Goal: Information Seeking & Learning: Learn about a topic

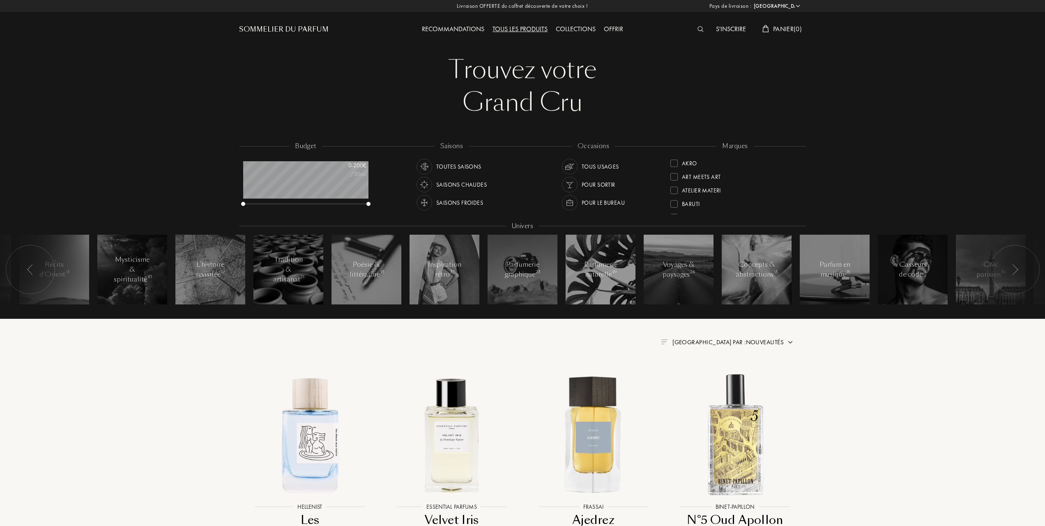
select select "FR"
click at [677, 200] on div at bounding box center [673, 203] width 7 height 7
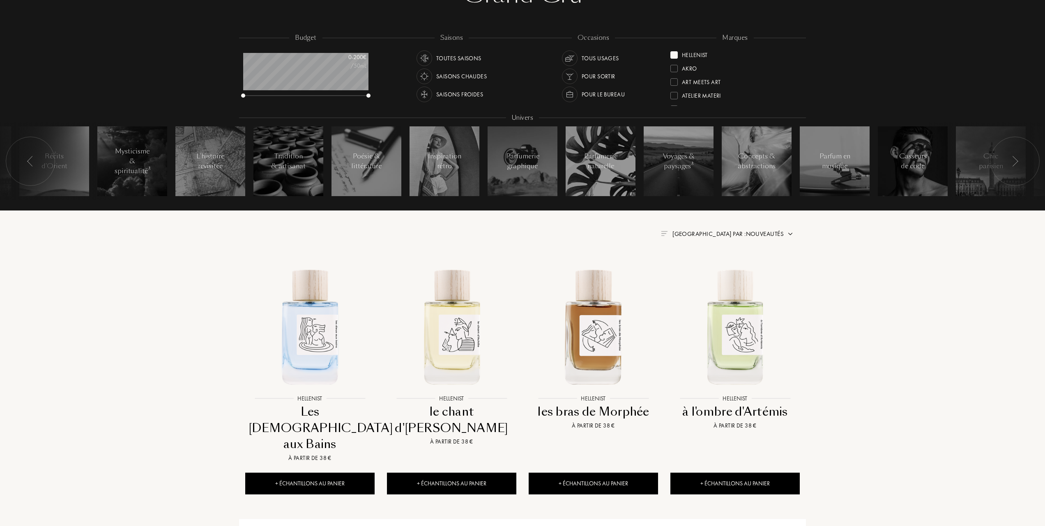
scroll to position [109, 0]
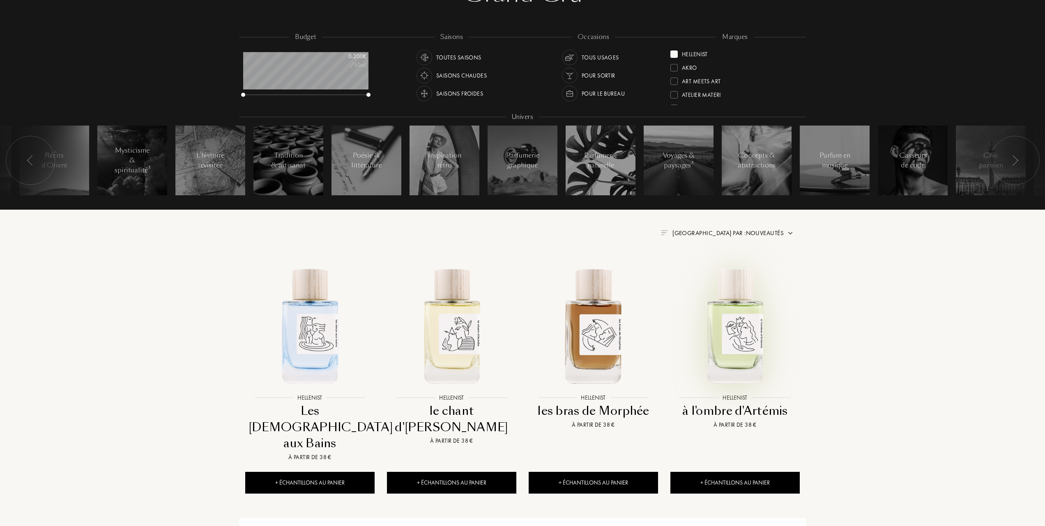
click at [726, 326] on img at bounding box center [735, 326] width 128 height 128
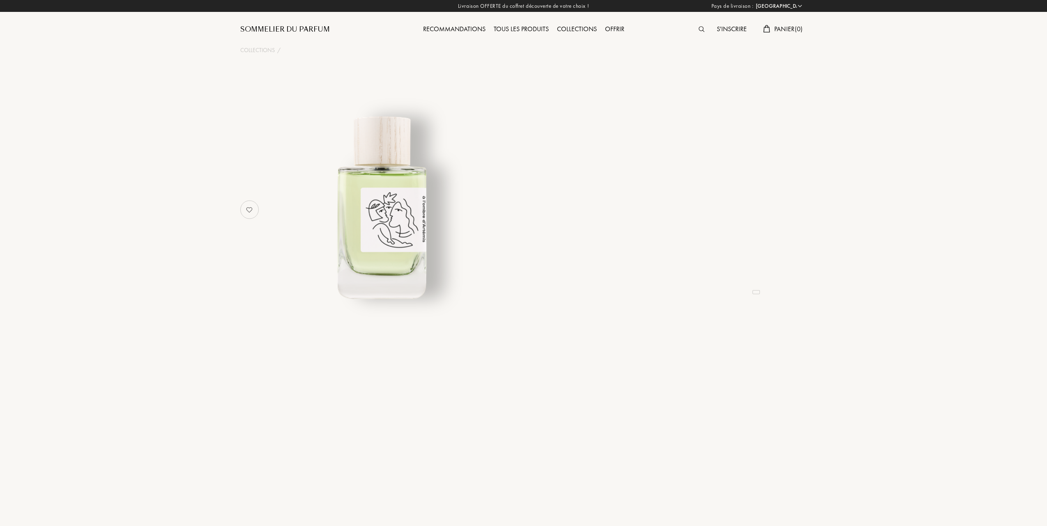
select select "FR"
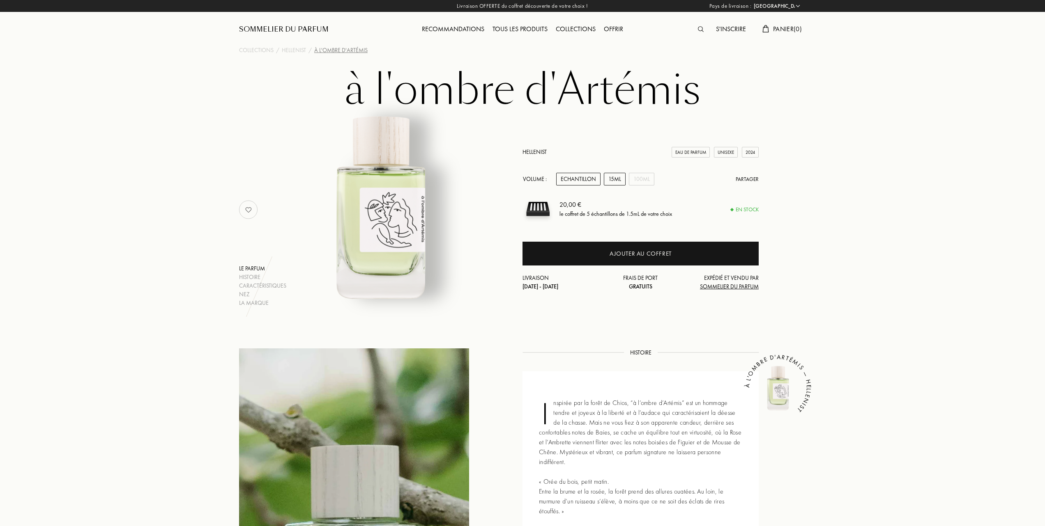
click at [613, 174] on div "15mL" at bounding box center [615, 179] width 22 height 13
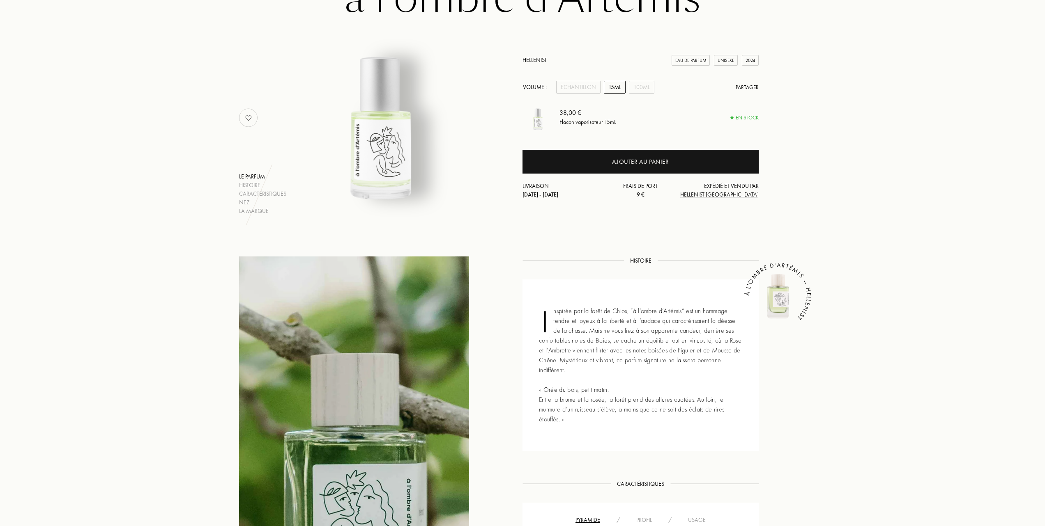
scroll to position [55, 0]
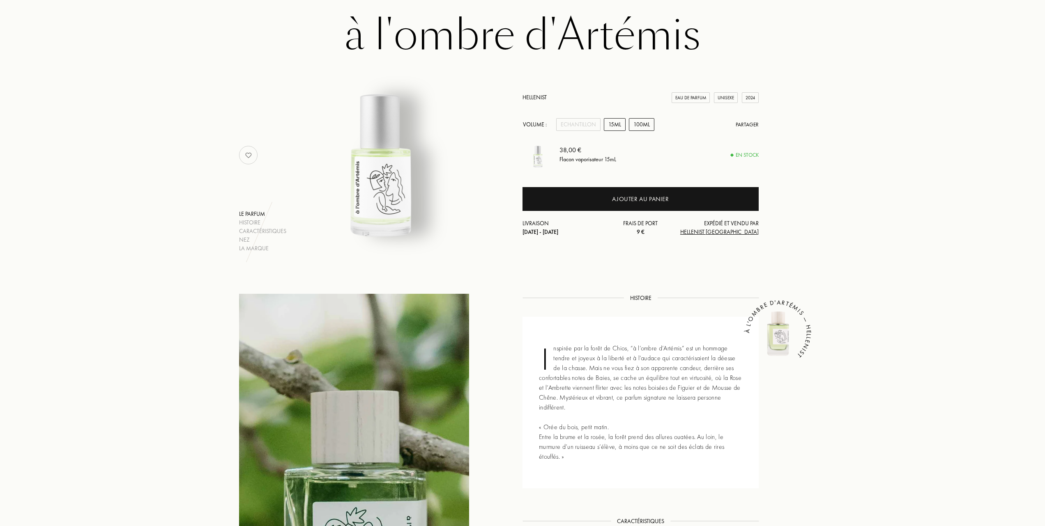
click at [644, 124] on div "100mL" at bounding box center [641, 124] width 25 height 13
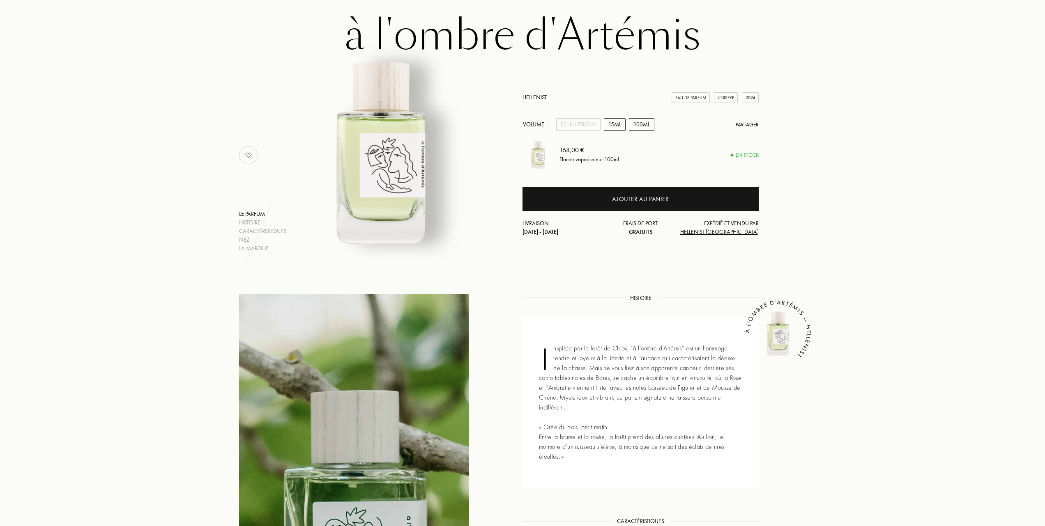
click at [621, 122] on div "15mL" at bounding box center [615, 124] width 22 height 13
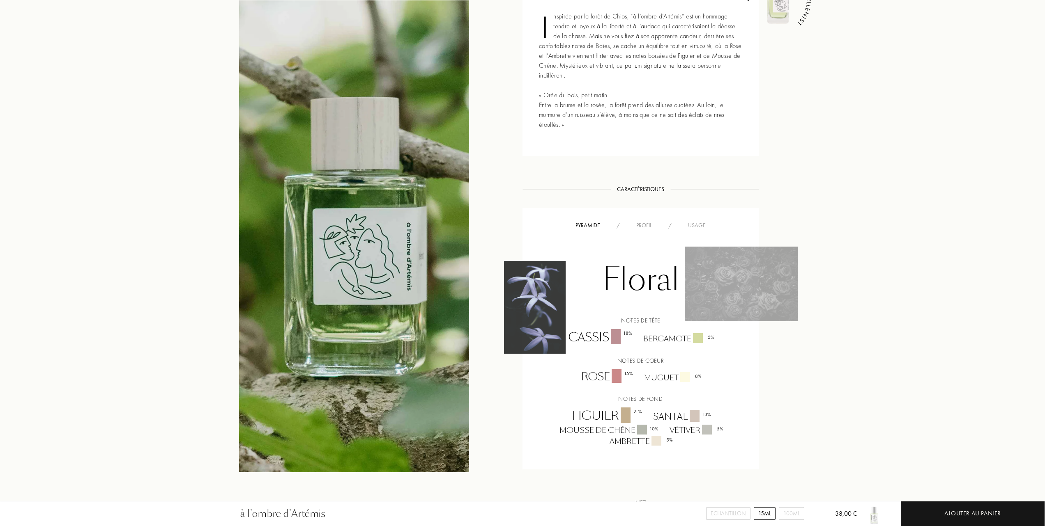
scroll to position [383, 0]
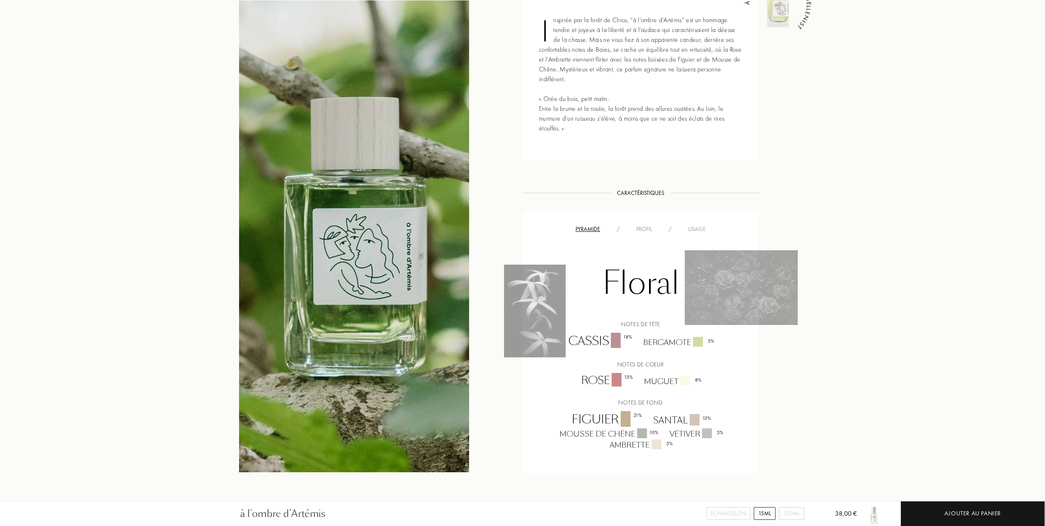
click at [695, 225] on div "Usage" at bounding box center [697, 229] width 34 height 9
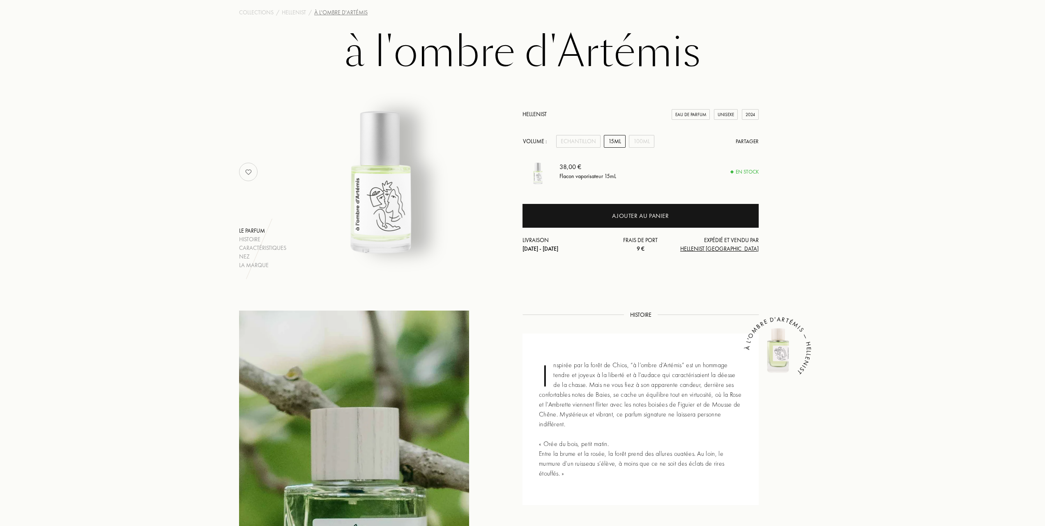
scroll to position [0, 0]
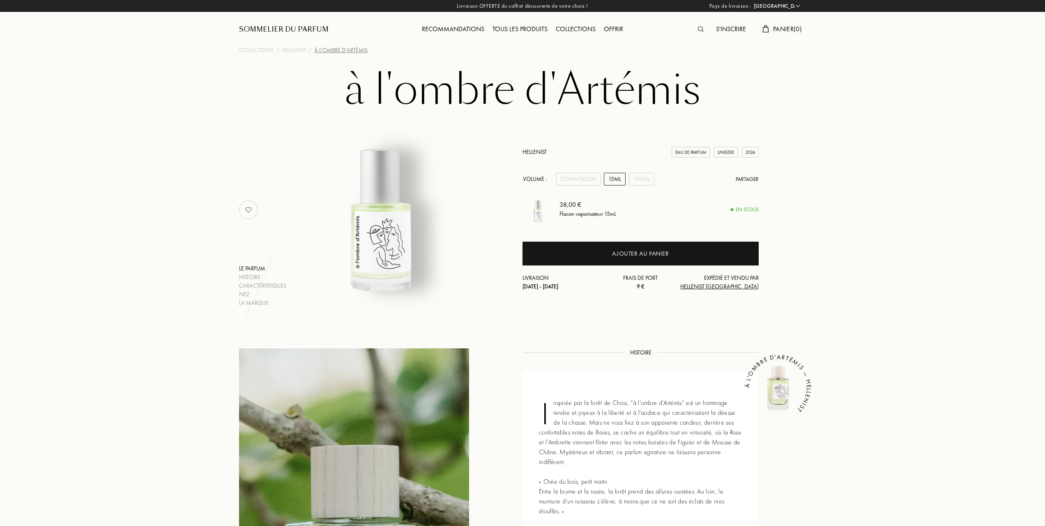
click at [534, 149] on link "Hellenist" at bounding box center [534, 151] width 24 height 7
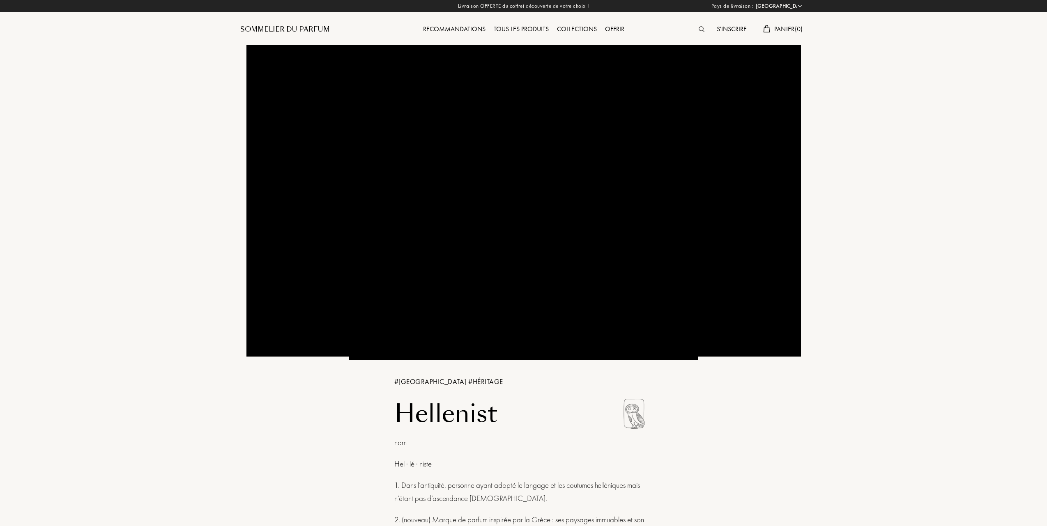
select select "FR"
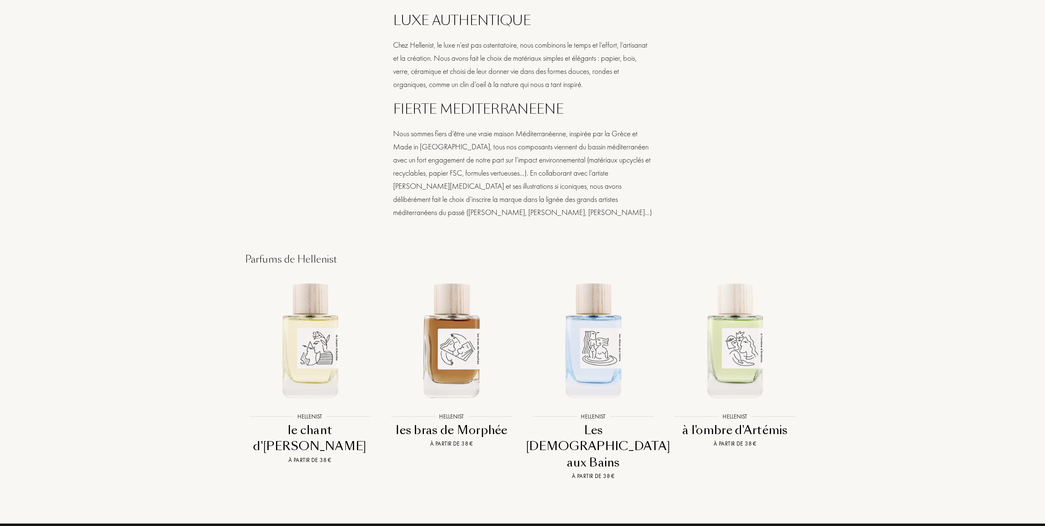
scroll to position [821, 0]
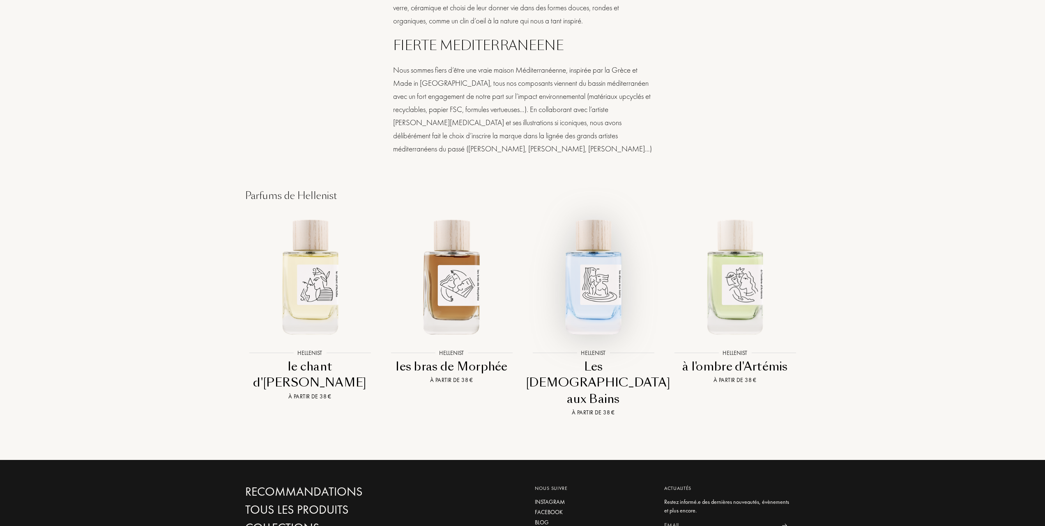
click at [601, 279] on img at bounding box center [593, 276] width 128 height 128
click at [314, 266] on img at bounding box center [310, 276] width 128 height 128
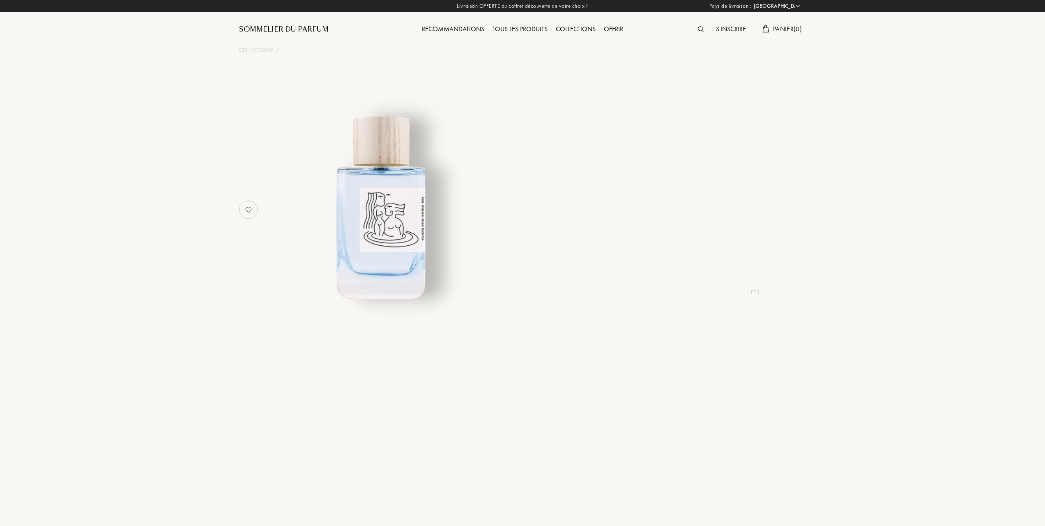
select select "FR"
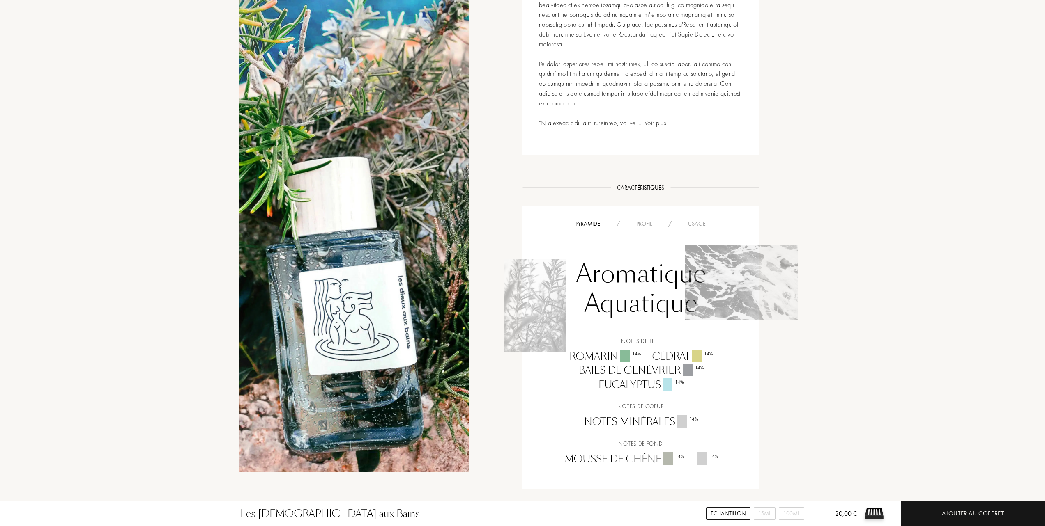
scroll to position [438, 0]
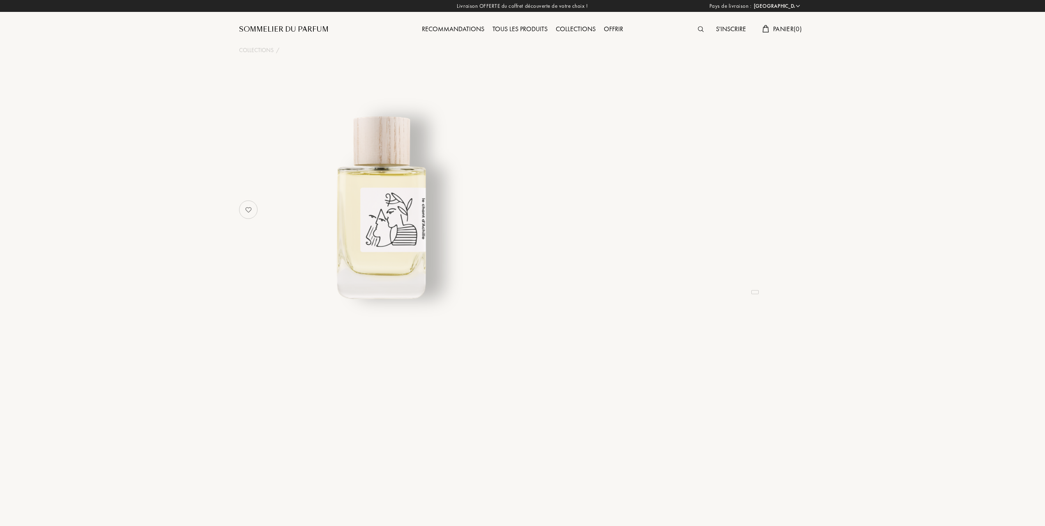
select select "FR"
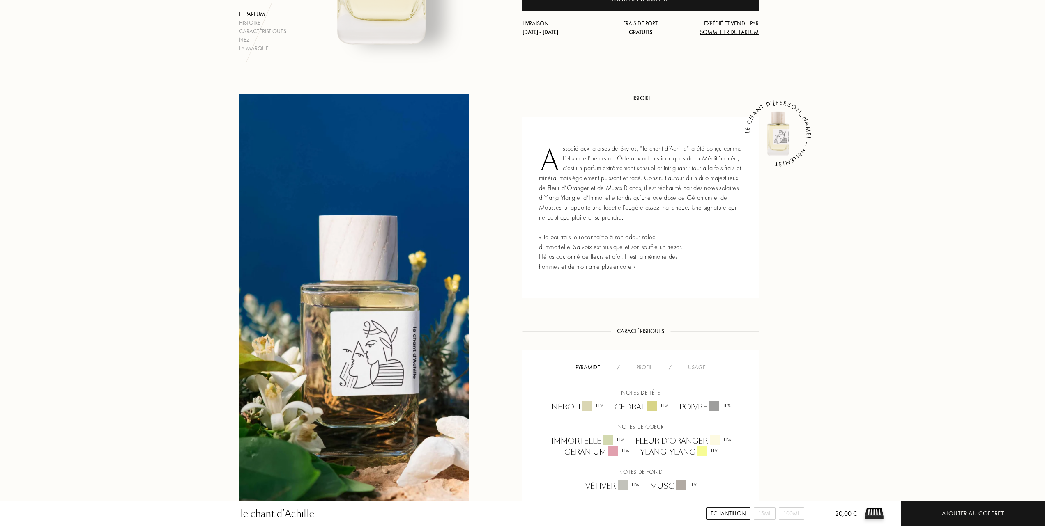
scroll to position [273, 0]
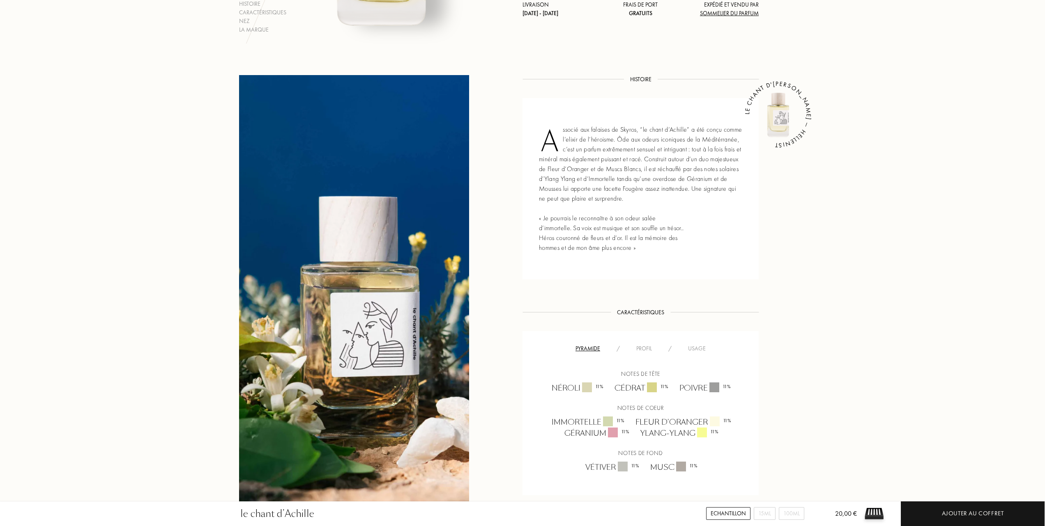
click at [695, 347] on div "Usage" at bounding box center [697, 348] width 34 height 9
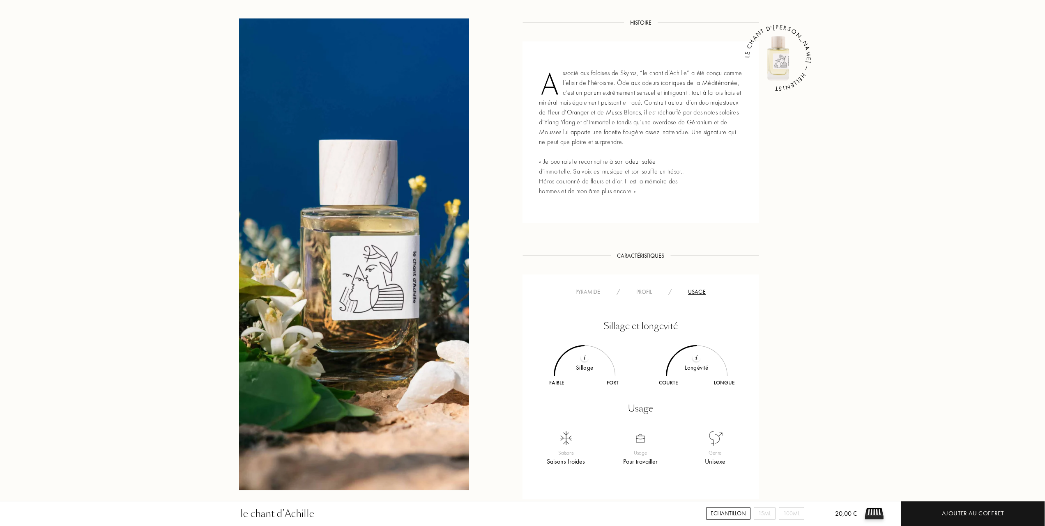
scroll to position [328, 0]
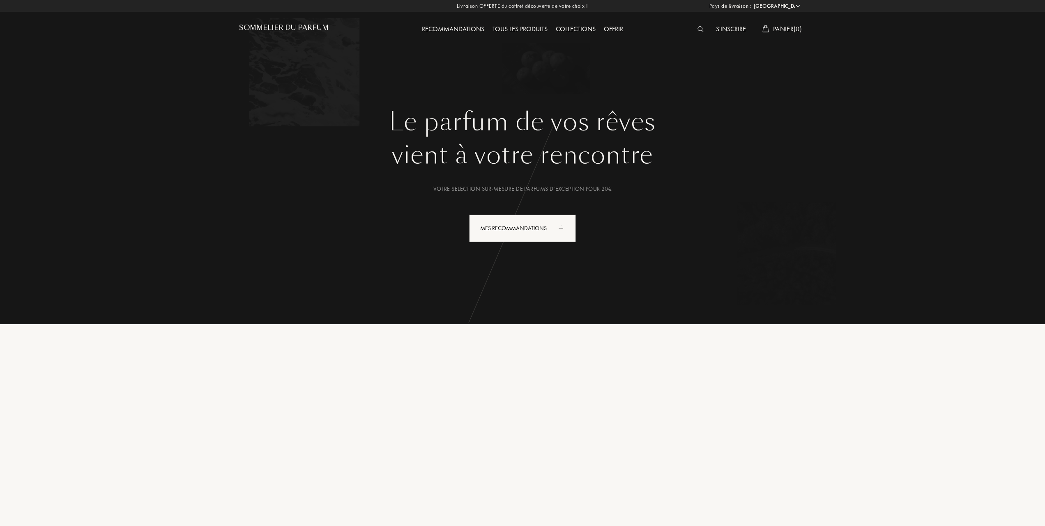
select select "FR"
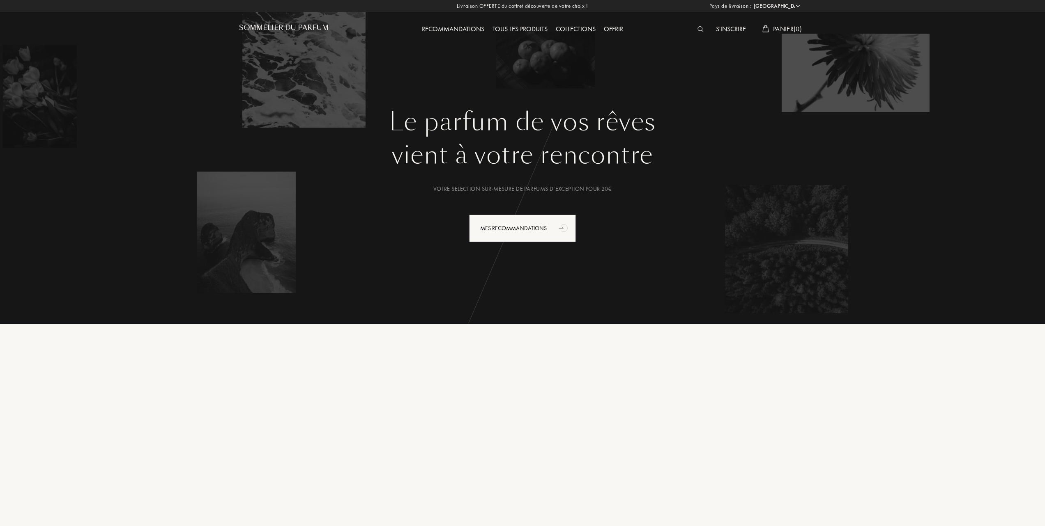
click at [519, 28] on div "Tous les produits" at bounding box center [519, 29] width 63 height 11
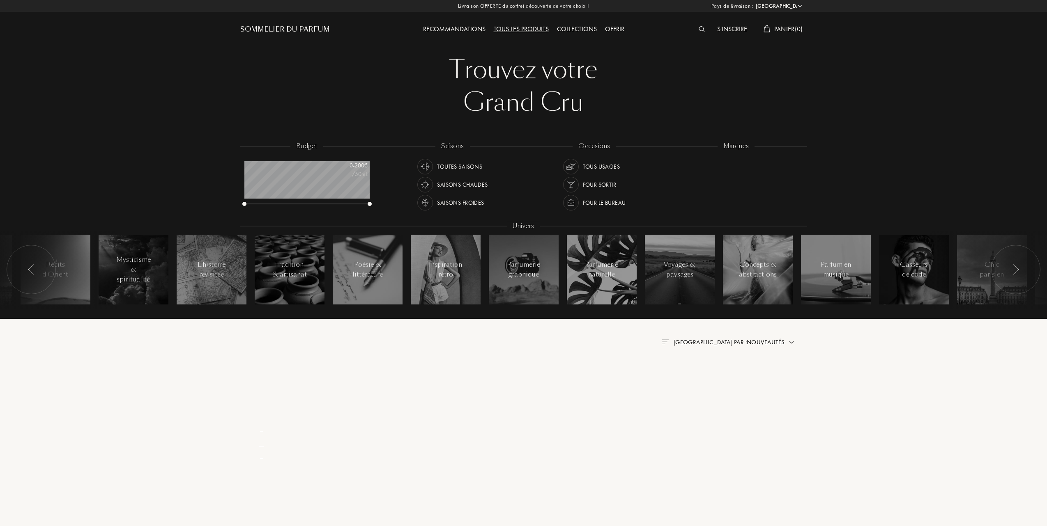
select select "FR"
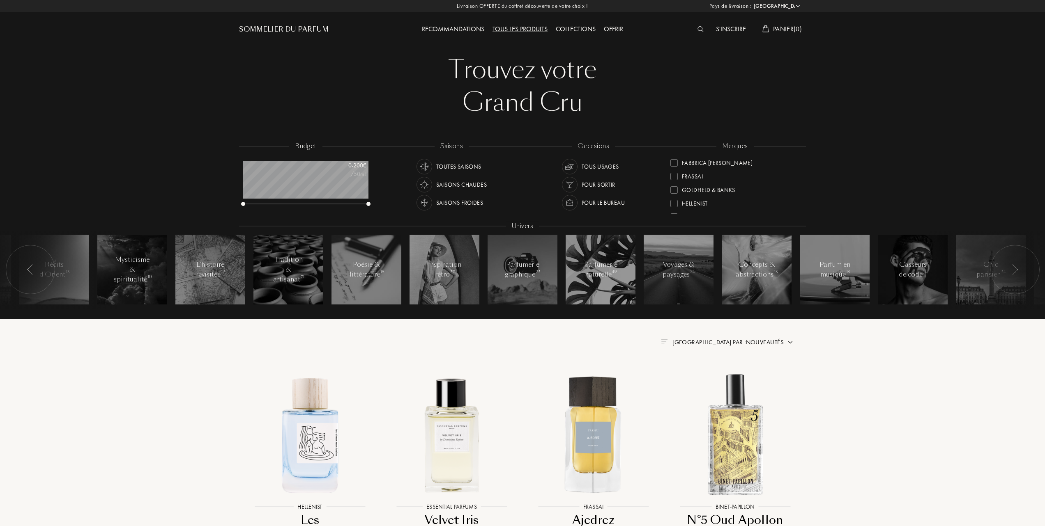
scroll to position [109, 0]
click at [675, 200] on div at bounding box center [673, 203] width 7 height 7
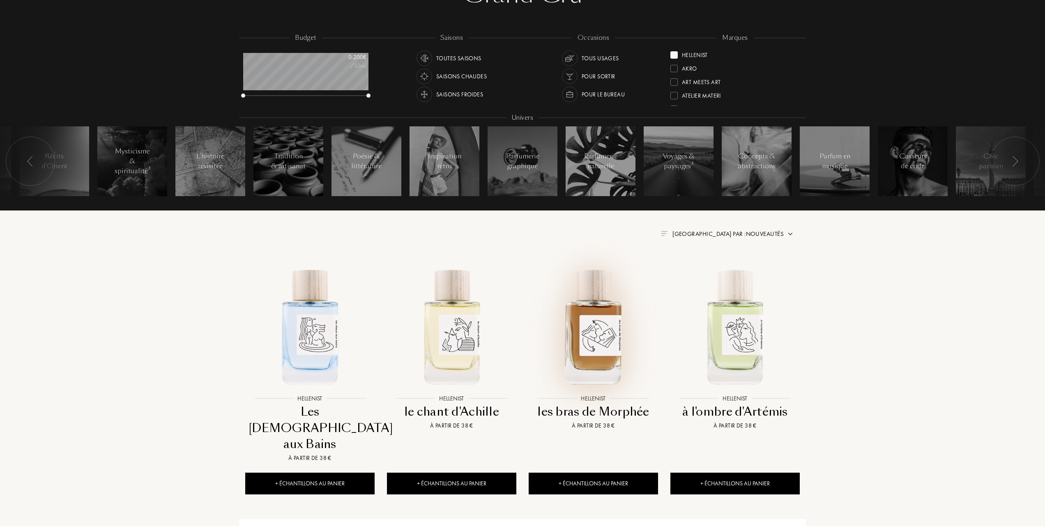
scroll to position [109, 0]
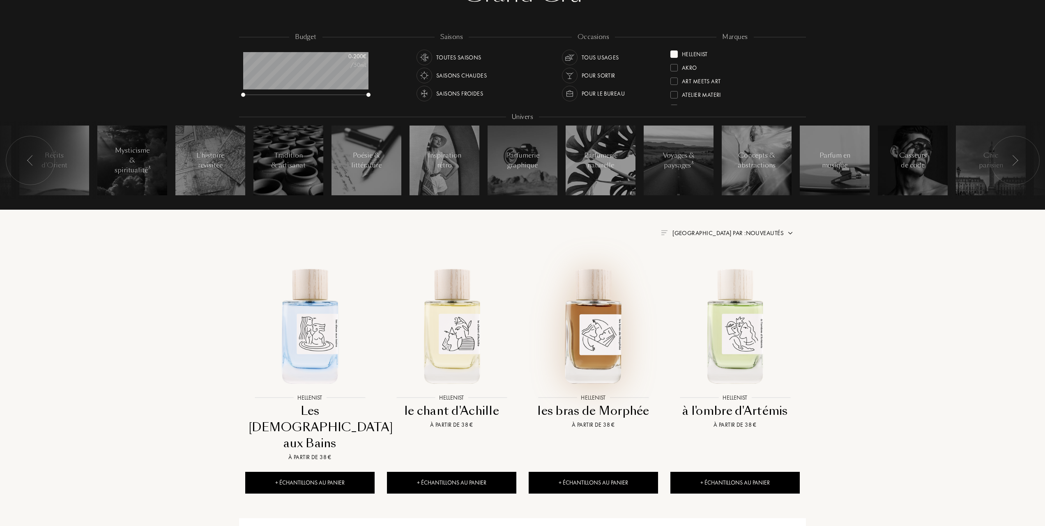
click at [587, 352] on img at bounding box center [593, 326] width 128 height 128
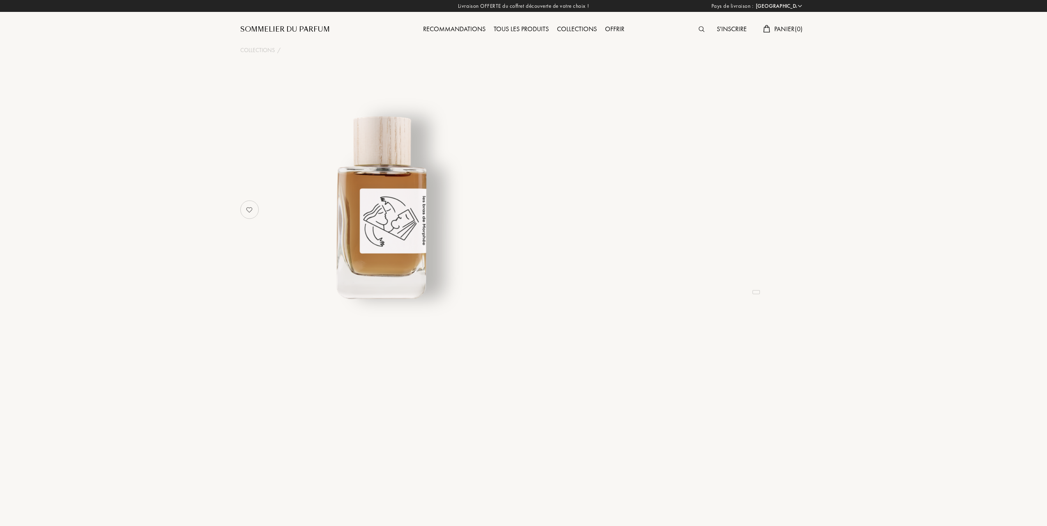
select select "FR"
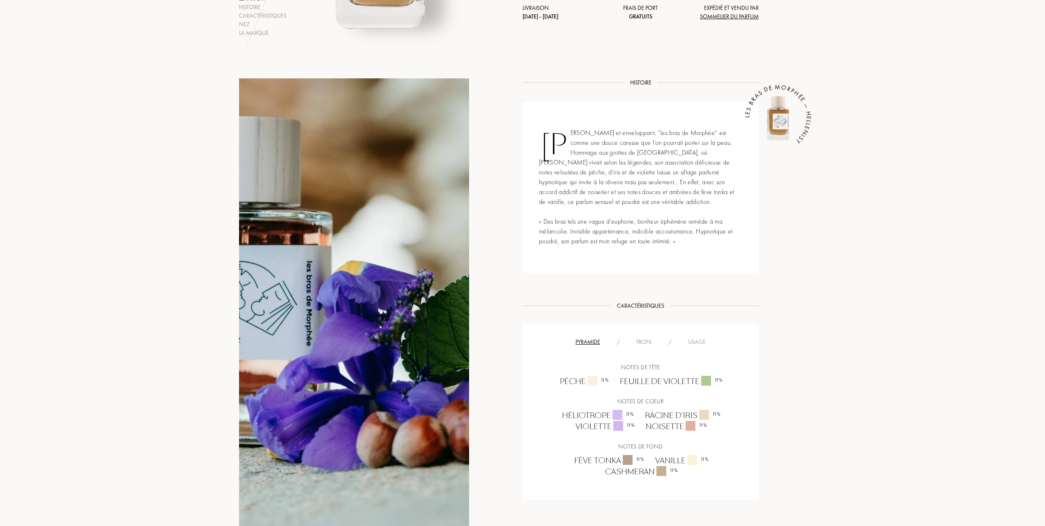
scroll to position [273, 0]
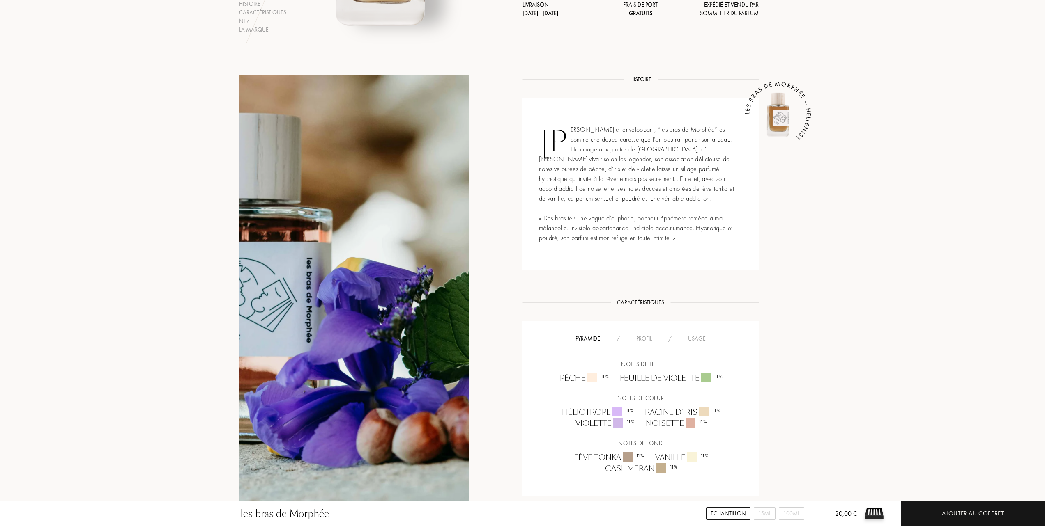
click at [700, 336] on div "Usage" at bounding box center [697, 339] width 34 height 9
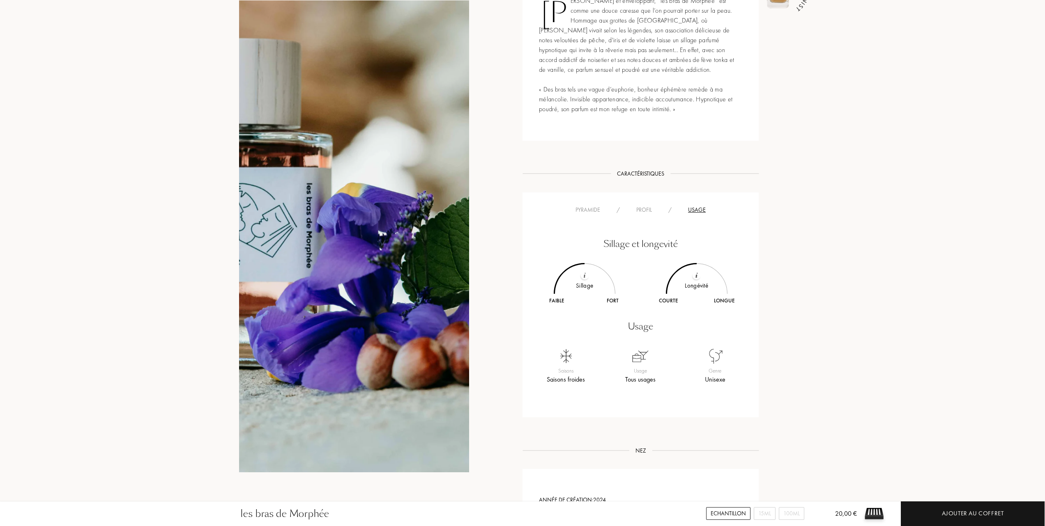
scroll to position [383, 0]
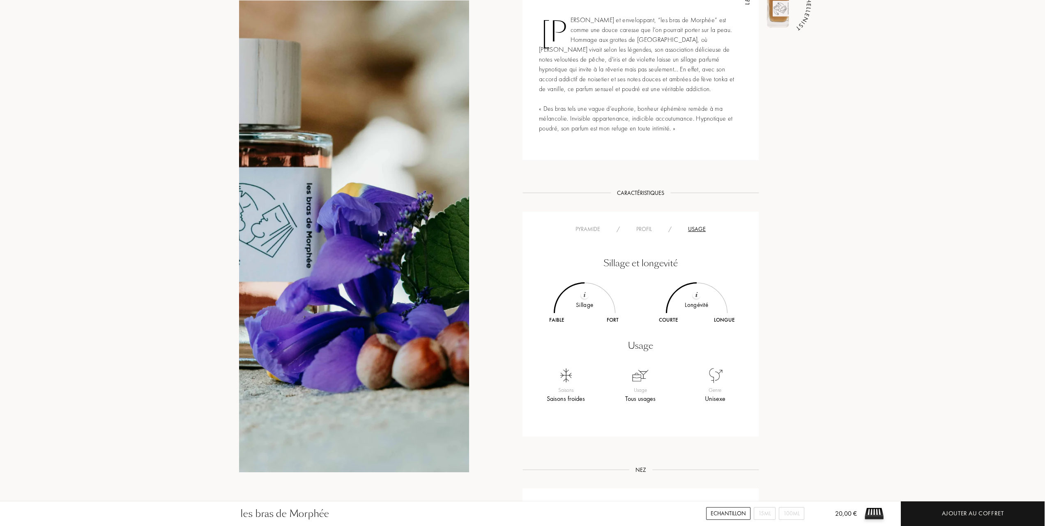
click at [585, 229] on div "Pyramide" at bounding box center [587, 229] width 41 height 9
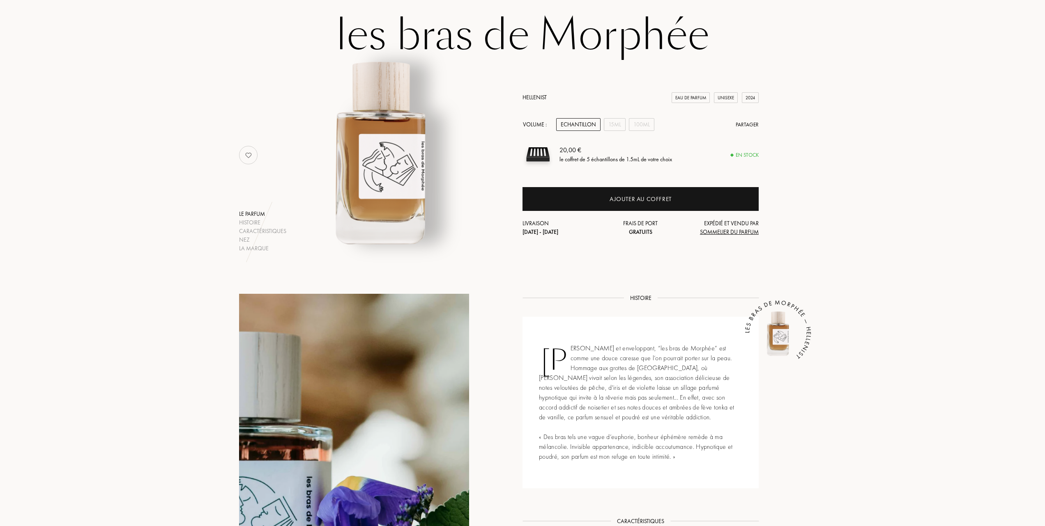
scroll to position [0, 0]
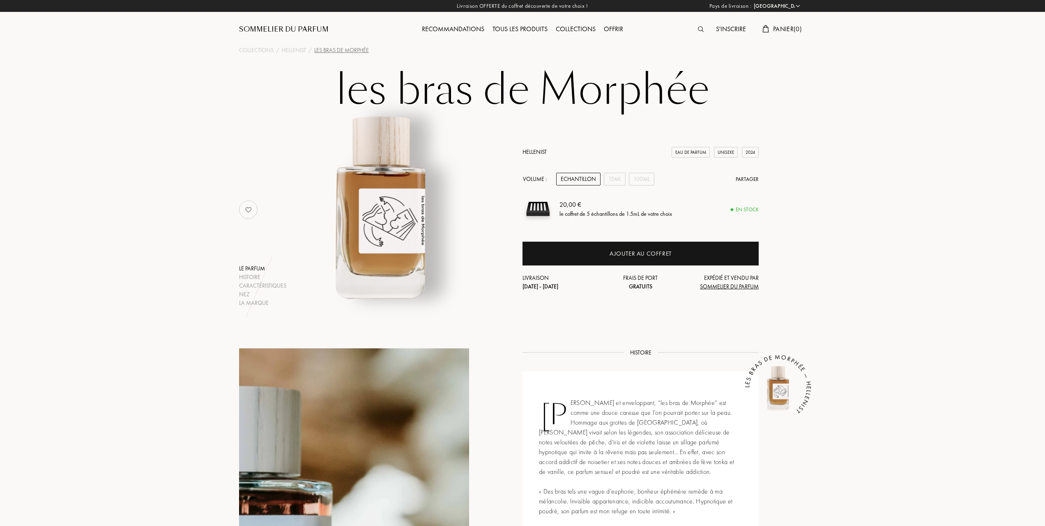
click at [536, 25] on div "Tous les produits" at bounding box center [519, 29] width 63 height 11
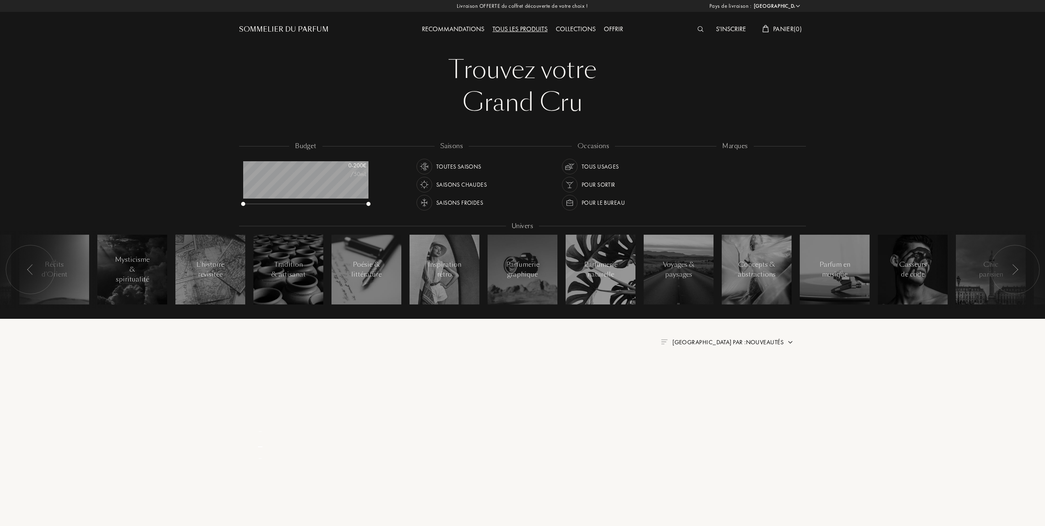
select select "FR"
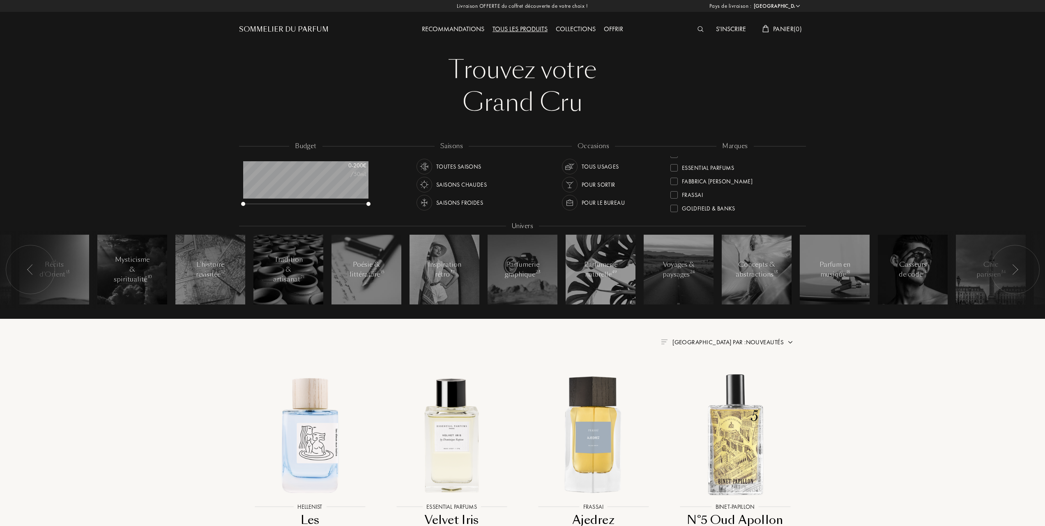
scroll to position [109, 0]
click at [672, 199] on div "Hellenist" at bounding box center [688, 201] width 37 height 11
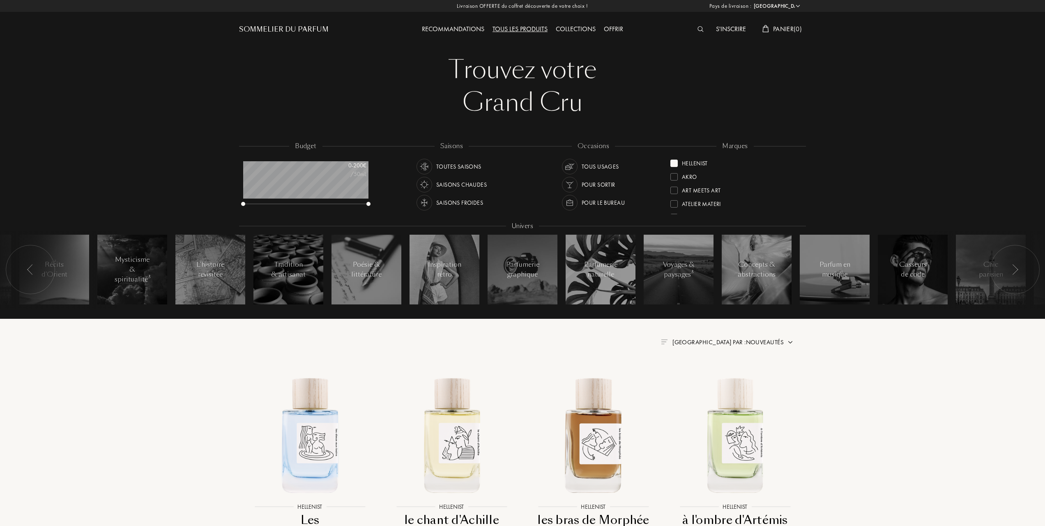
click at [766, 342] on span "Trier par : Nouveautés" at bounding box center [727, 342] width 111 height 8
click at [708, 380] on div at bounding box center [708, 378] width 6 height 6
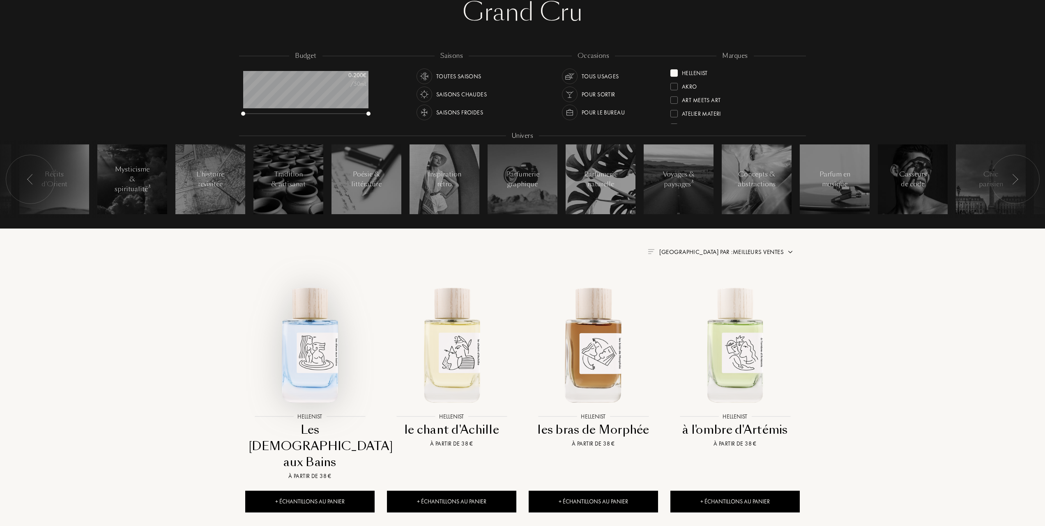
scroll to position [109, 0]
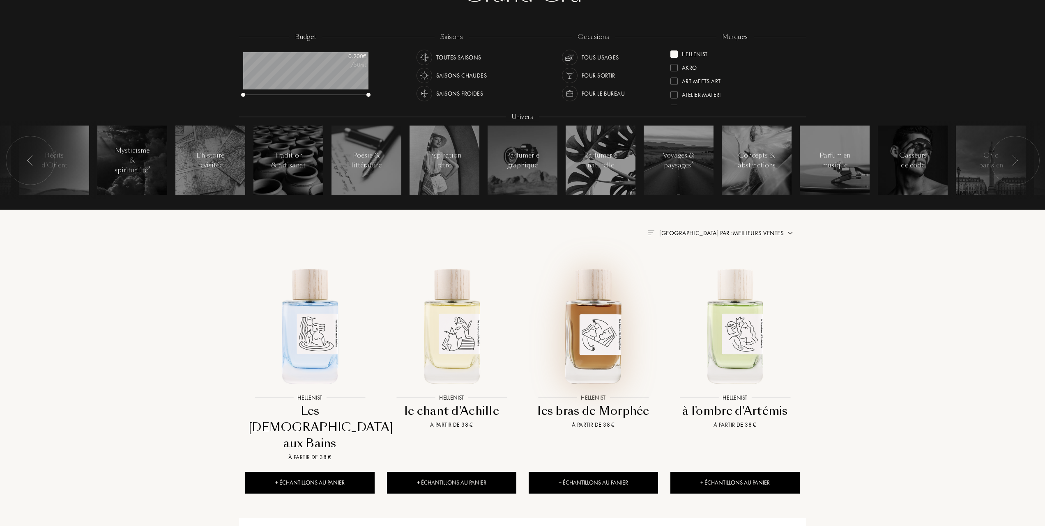
click at [594, 318] on img at bounding box center [593, 326] width 128 height 128
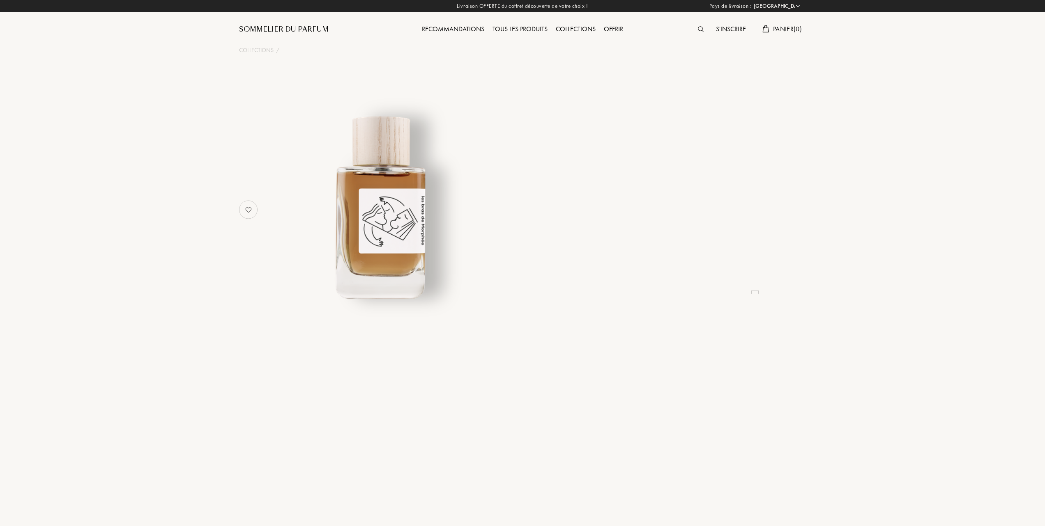
select select "FR"
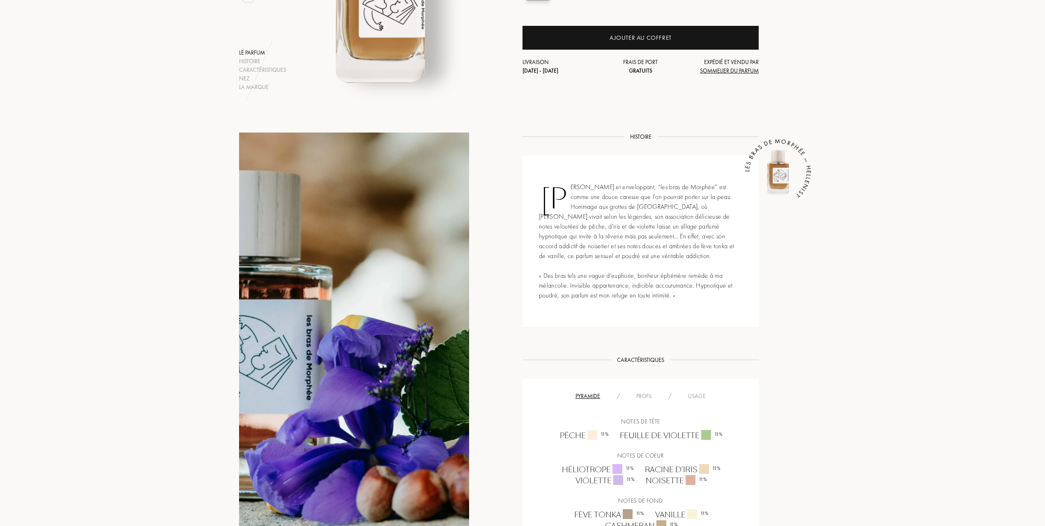
scroll to position [219, 0]
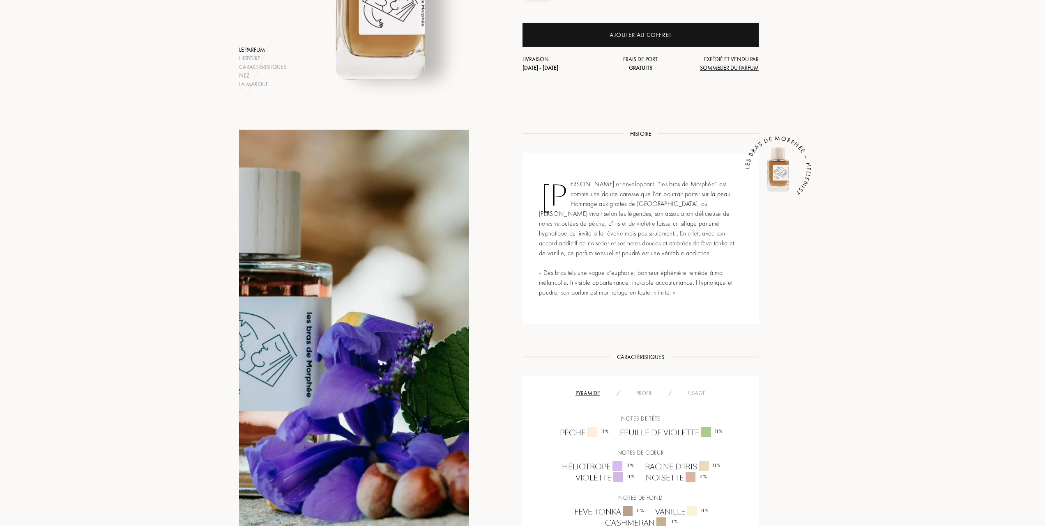
click at [702, 393] on div "Usage" at bounding box center [697, 393] width 34 height 9
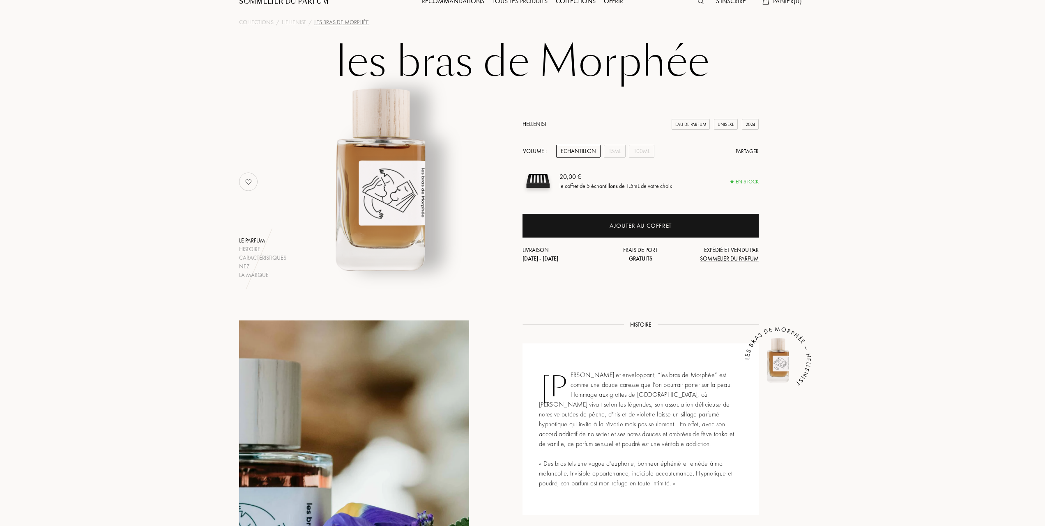
scroll to position [0, 0]
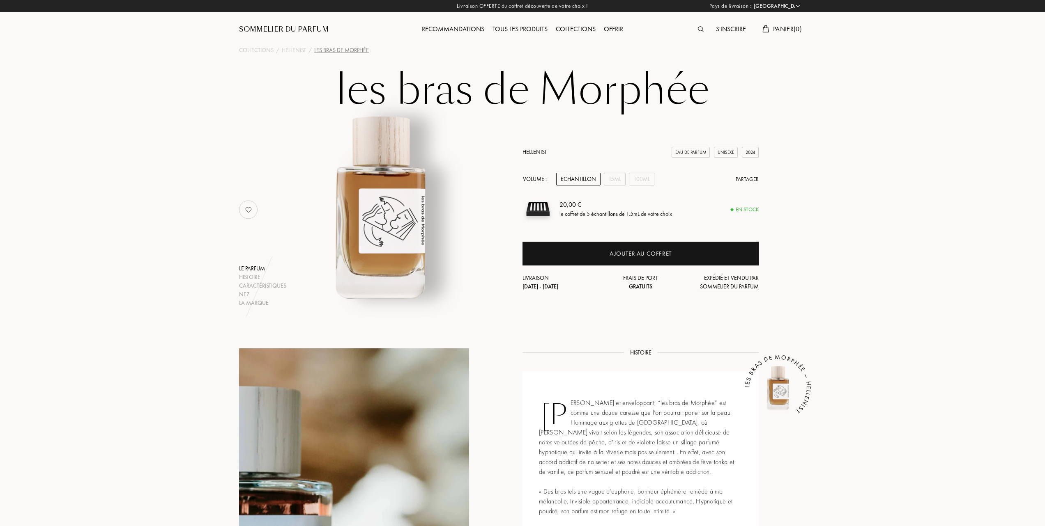
click at [531, 149] on link "Hellenist" at bounding box center [534, 151] width 24 height 7
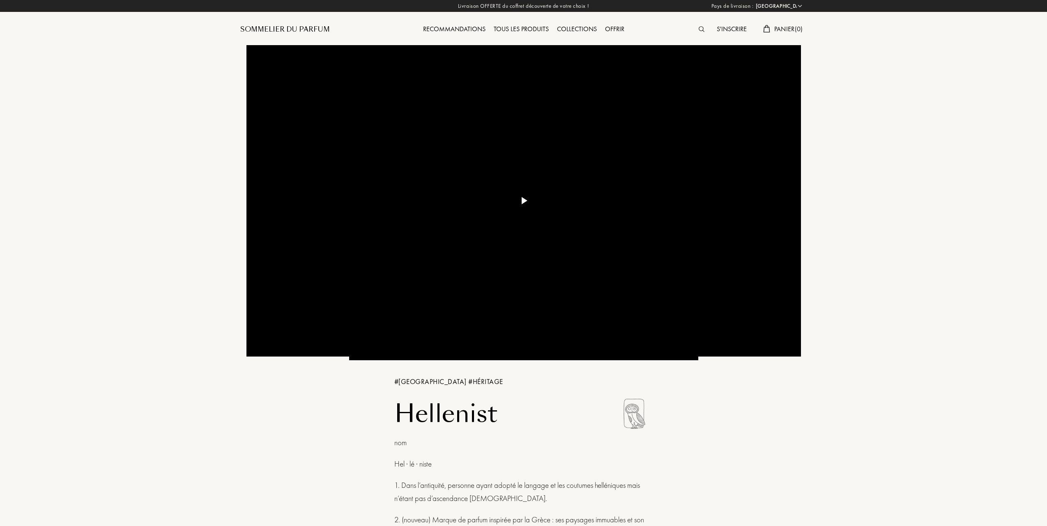
select select "FR"
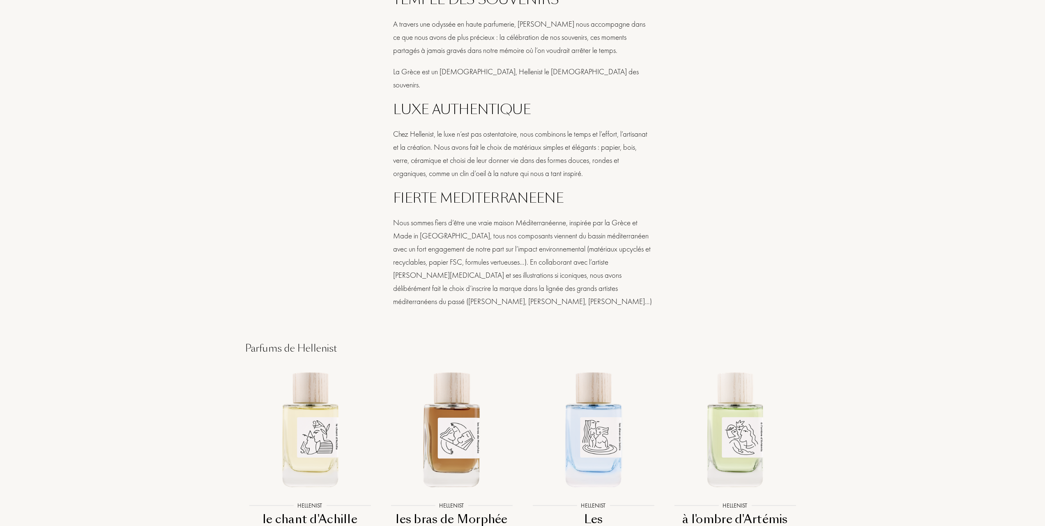
scroll to position [766, 0]
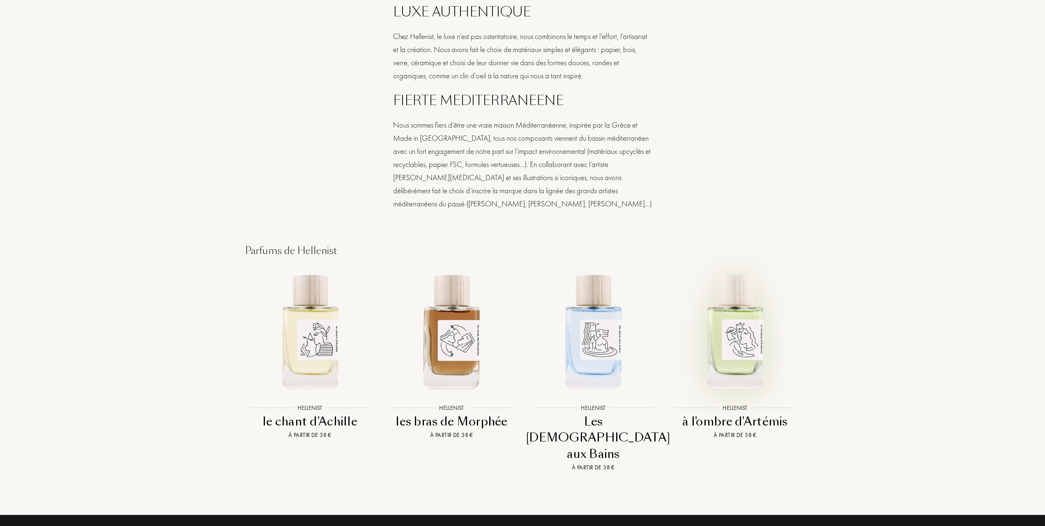
click at [737, 336] on img at bounding box center [735, 331] width 128 height 128
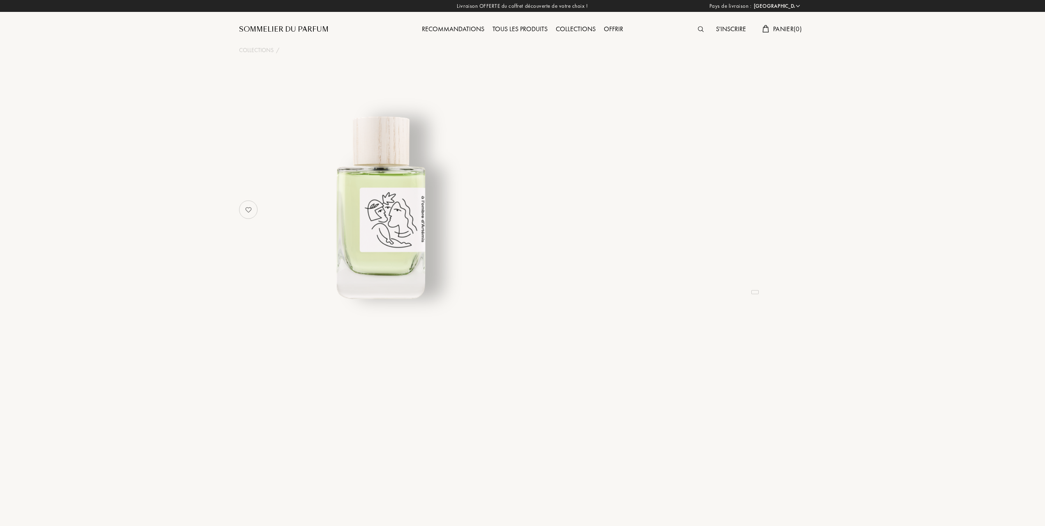
select select "FR"
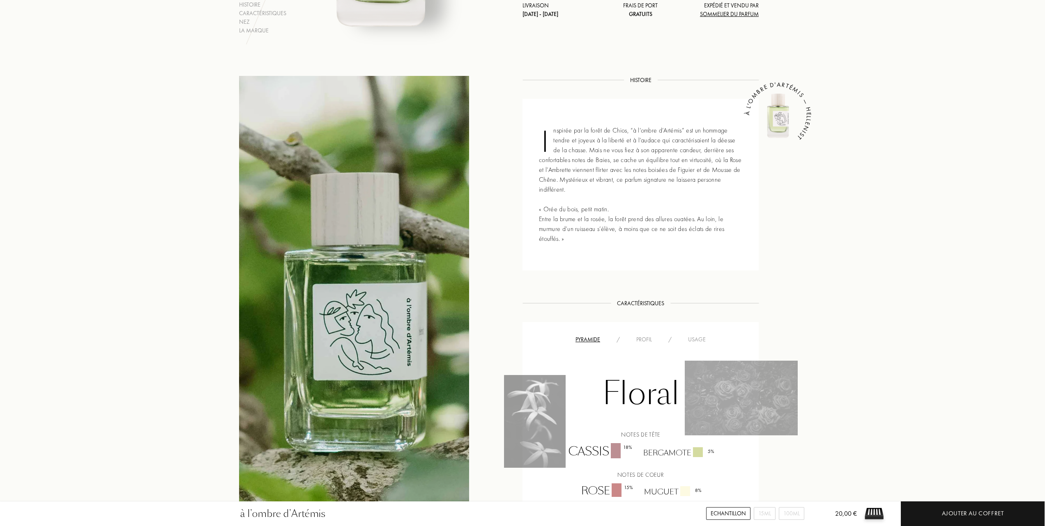
scroll to position [273, 0]
click at [705, 338] on div "Usage" at bounding box center [697, 339] width 34 height 9
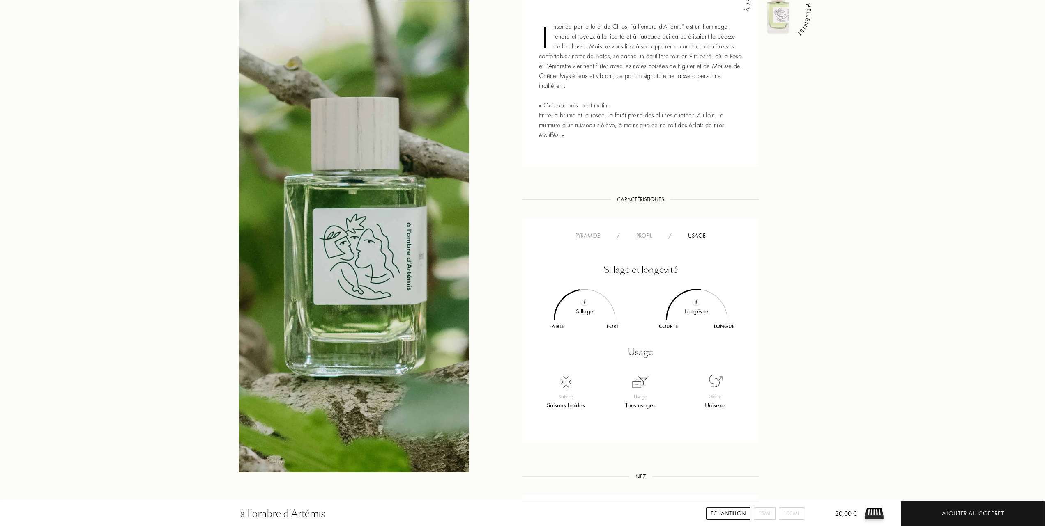
scroll to position [383, 0]
